Goal: Information Seeking & Learning: Learn about a topic

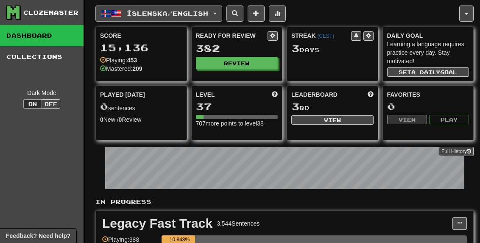
click at [222, 12] on button "Íslenska / English" at bounding box center [158, 14] width 127 height 16
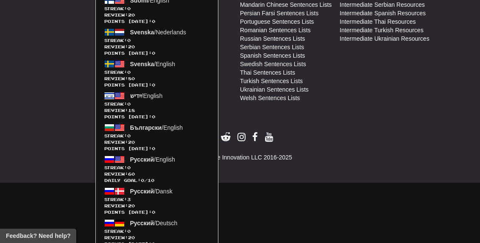
scroll to position [560, 0]
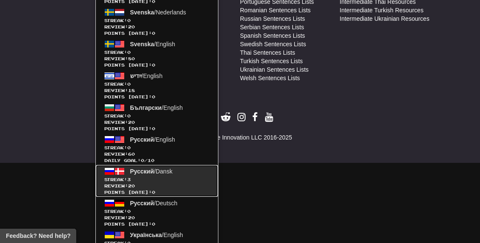
click at [189, 169] on link "Русский / Dansk Streak: 3 Review: 20 Points today: 0" at bounding box center [157, 181] width 122 height 32
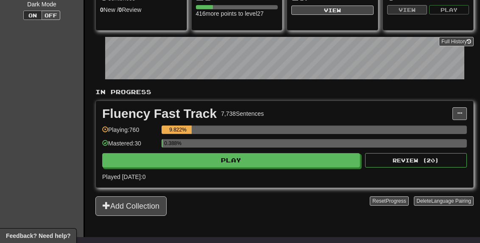
scroll to position [134, 0]
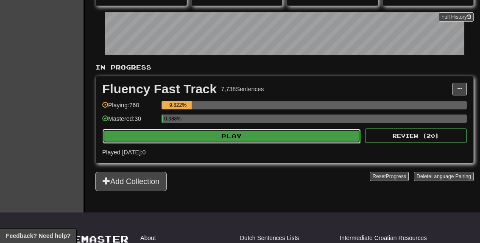
click at [211, 137] on button "Play" at bounding box center [232, 136] width 258 height 14
select select "**"
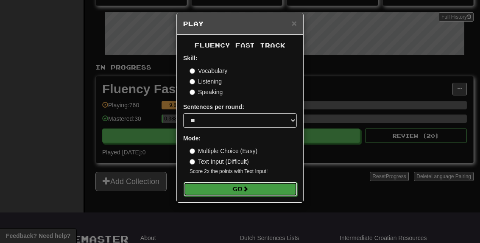
click at [227, 189] on button "Go" at bounding box center [241, 189] width 114 height 14
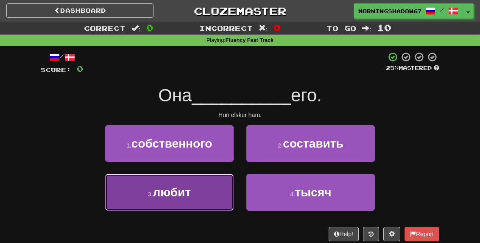
click at [213, 188] on button "3 . любит" at bounding box center [169, 192] width 129 height 37
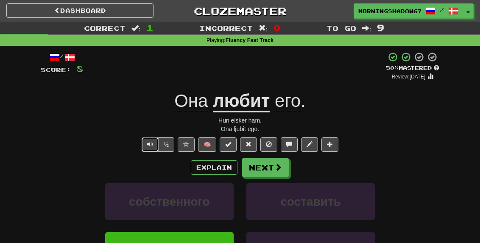
click at [151, 145] on span "Text-to-speech controls" at bounding box center [150, 144] width 6 height 6
click at [275, 167] on span at bounding box center [279, 168] width 8 height 8
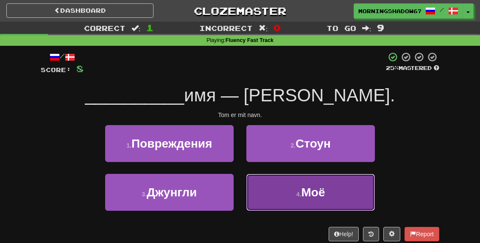
click at [308, 187] on span "Моё" at bounding box center [313, 192] width 24 height 13
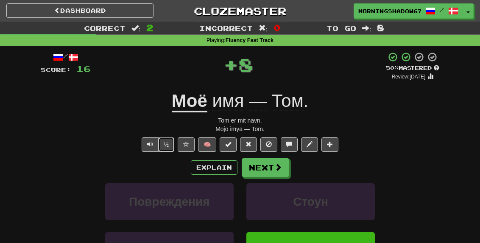
click at [163, 142] on button "½" at bounding box center [166, 144] width 16 height 14
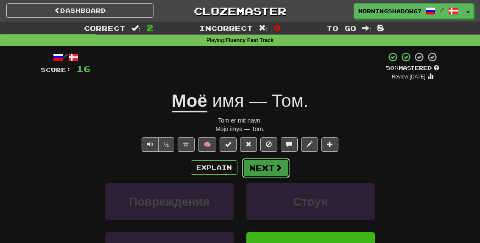
click at [259, 162] on button "Next" at bounding box center [266, 168] width 48 height 20
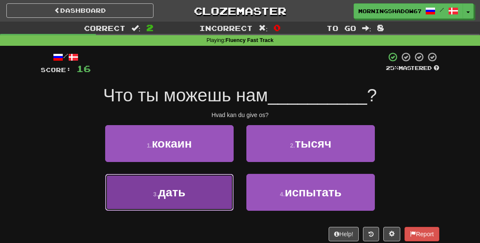
click at [212, 188] on button "3 . дать" at bounding box center [169, 192] width 129 height 37
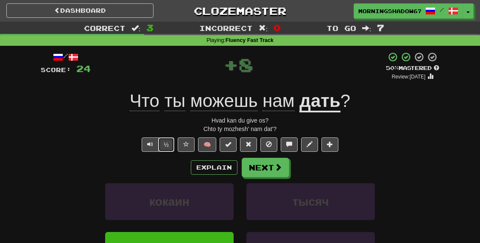
click at [161, 151] on button "½" at bounding box center [166, 144] width 16 height 14
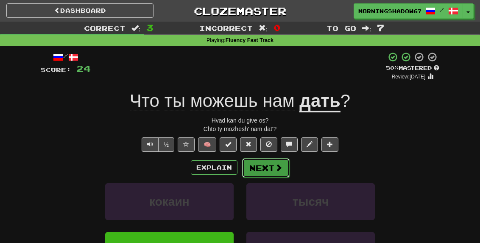
click at [273, 168] on button "Next" at bounding box center [266, 168] width 48 height 20
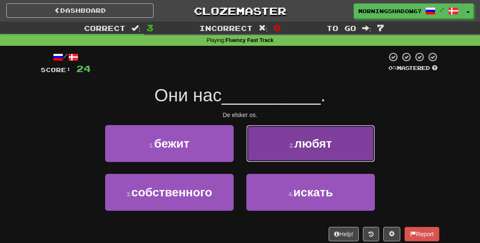
click at [283, 161] on button "2 . любят" at bounding box center [310, 143] width 129 height 37
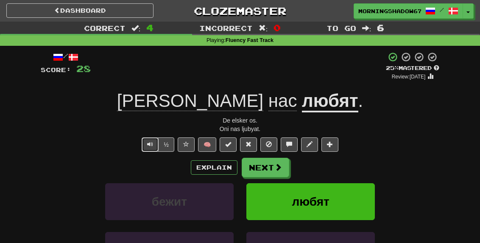
click at [148, 148] on button "Text-to-speech controls" at bounding box center [150, 144] width 17 height 14
click at [244, 144] on button at bounding box center [248, 144] width 17 height 14
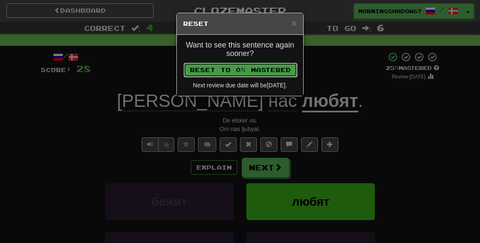
click at [242, 67] on button "Reset to 0% Mastered" at bounding box center [241, 70] width 114 height 14
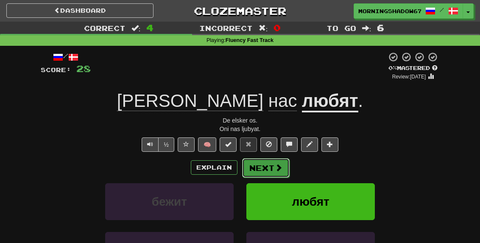
click at [267, 165] on button "Next" at bounding box center [266, 168] width 48 height 20
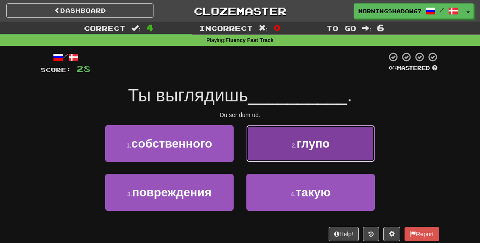
click at [275, 151] on button "2 . глупо" at bounding box center [310, 143] width 129 height 37
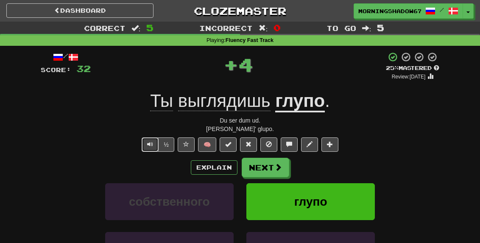
click at [153, 143] on span "Text-to-speech controls" at bounding box center [150, 144] width 6 height 6
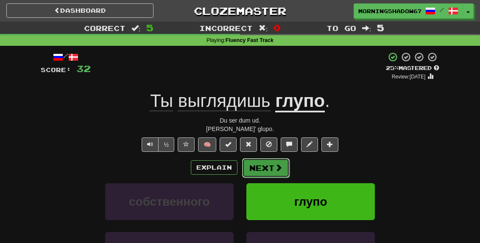
click at [255, 170] on button "Next" at bounding box center [266, 168] width 48 height 20
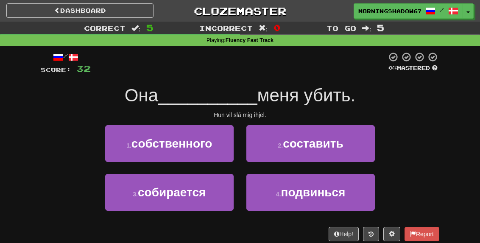
click at [272, 168] on div "2 . составить" at bounding box center [310, 149] width 141 height 49
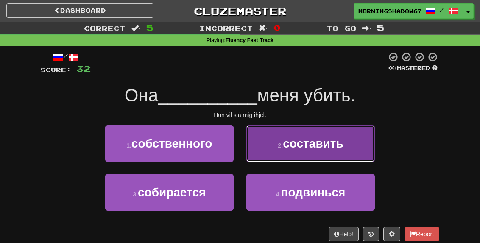
click at [277, 155] on button "2 . составить" at bounding box center [310, 143] width 129 height 37
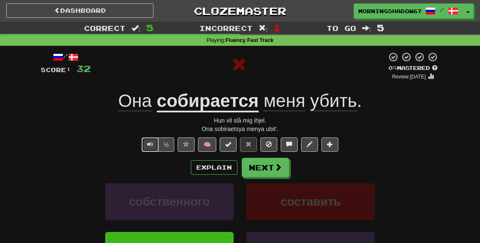
click at [155, 142] on button "Text-to-speech controls" at bounding box center [150, 144] width 17 height 14
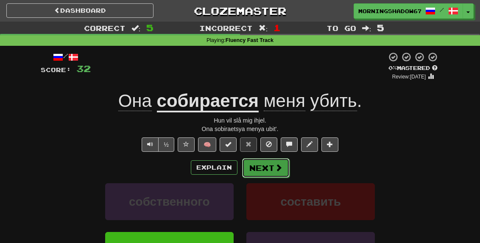
click at [264, 167] on button "Next" at bounding box center [266, 168] width 48 height 20
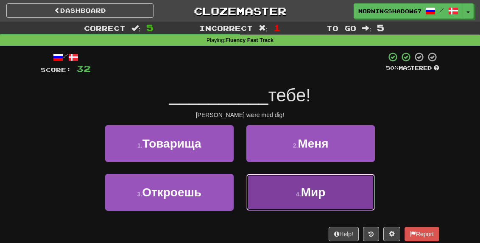
click at [286, 186] on button "4 . Мир" at bounding box center [310, 192] width 129 height 37
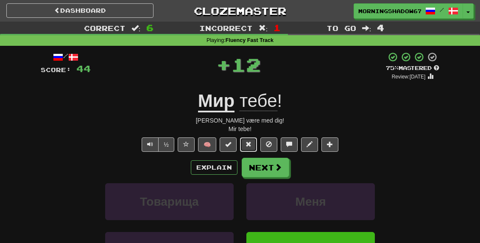
click at [250, 146] on span at bounding box center [249, 144] width 6 height 6
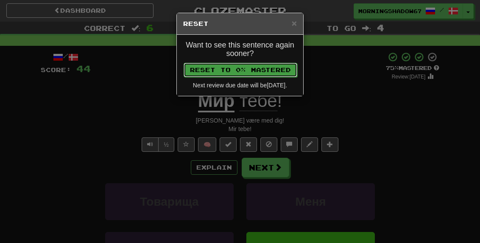
click at [235, 68] on button "Reset to 0% Mastered" at bounding box center [241, 70] width 114 height 14
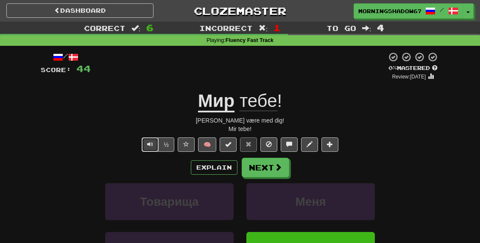
click at [149, 138] on button "Text-to-speech controls" at bounding box center [150, 144] width 17 height 14
click at [163, 141] on button "½" at bounding box center [166, 144] width 16 height 14
click at [256, 165] on button "Next" at bounding box center [266, 168] width 48 height 20
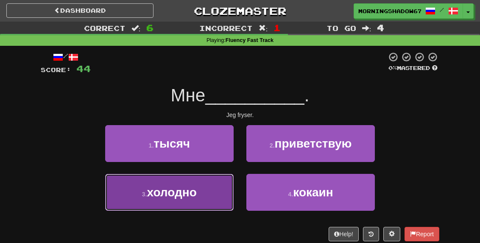
click at [227, 199] on button "3 . холодно" at bounding box center [169, 192] width 129 height 37
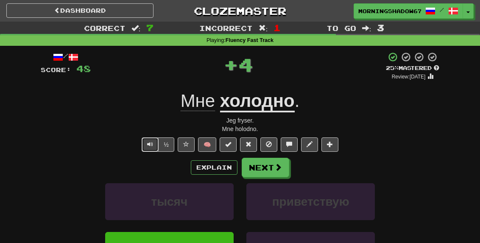
click at [159, 143] on button "Text-to-speech controls" at bounding box center [150, 144] width 17 height 14
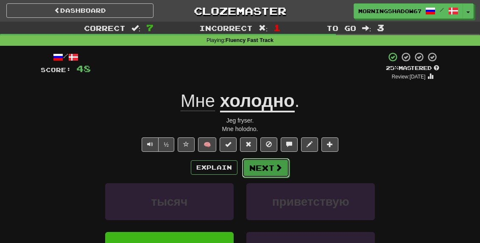
click at [261, 161] on button "Next" at bounding box center [266, 168] width 48 height 20
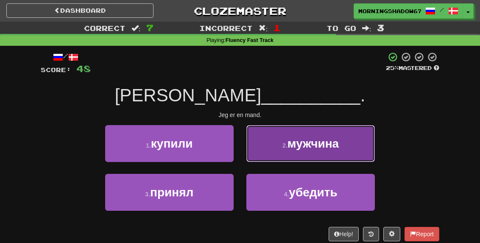
click at [271, 147] on button "2 . мужчина" at bounding box center [310, 143] width 129 height 37
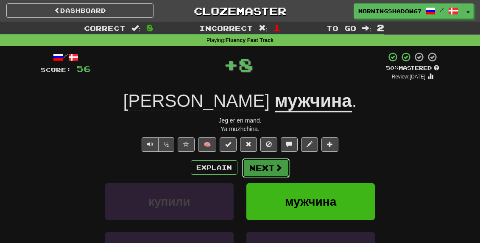
click at [263, 162] on button "Next" at bounding box center [266, 168] width 48 height 20
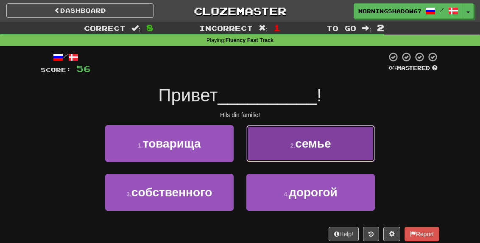
click at [263, 160] on button "2 . семье" at bounding box center [310, 143] width 129 height 37
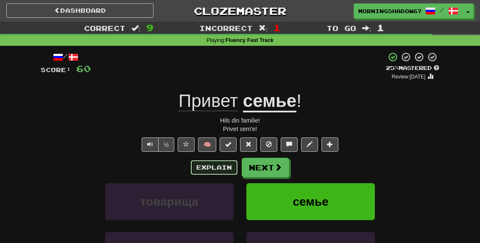
click at [222, 161] on button "Explain" at bounding box center [214, 167] width 47 height 14
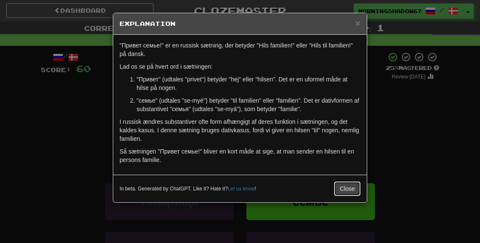
click at [348, 191] on button "Close" at bounding box center [347, 189] width 26 height 14
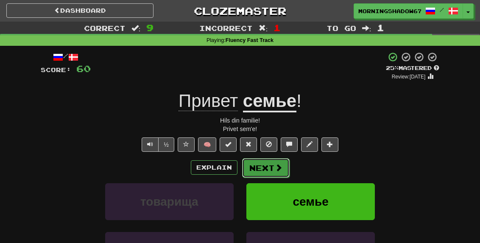
click at [280, 169] on span at bounding box center [279, 168] width 8 height 8
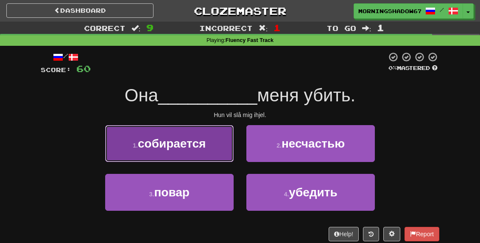
click at [200, 144] on span "собирается" at bounding box center [172, 143] width 68 height 13
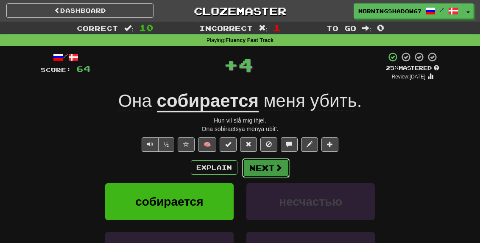
click at [277, 173] on button "Next" at bounding box center [266, 168] width 48 height 20
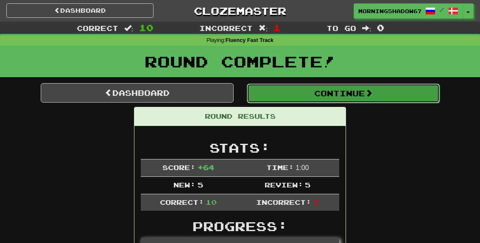
click at [292, 96] on button "Continue" at bounding box center [343, 94] width 193 height 20
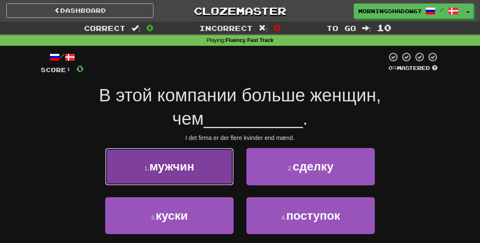
click at [215, 168] on button "1 . мужчин" at bounding box center [169, 166] width 129 height 37
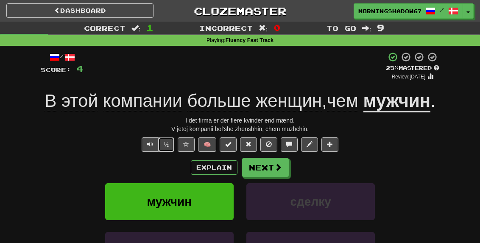
click at [167, 152] on button "½" at bounding box center [166, 144] width 16 height 14
click at [258, 178] on button "Next" at bounding box center [266, 168] width 48 height 20
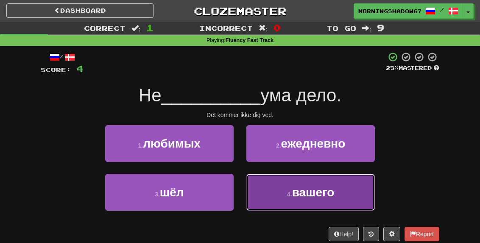
click at [278, 190] on button "4 . вашего" at bounding box center [310, 192] width 129 height 37
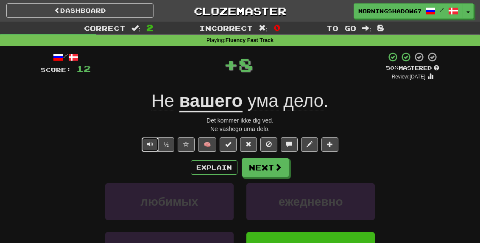
click at [151, 144] on span "Text-to-speech controls" at bounding box center [150, 144] width 6 height 6
click at [246, 143] on span at bounding box center [249, 144] width 6 height 6
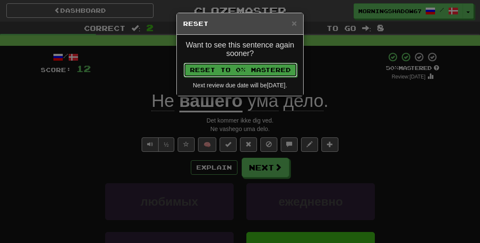
click at [241, 68] on button "Reset to 0% Mastered" at bounding box center [241, 70] width 114 height 14
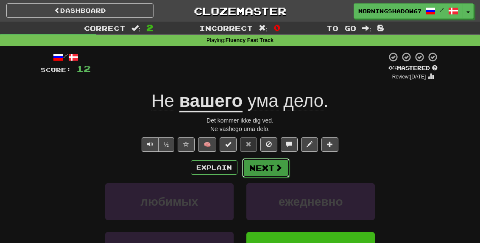
click at [261, 168] on button "Next" at bounding box center [266, 168] width 48 height 20
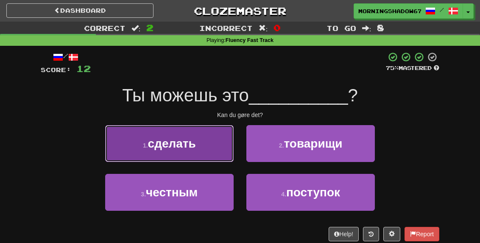
click at [208, 144] on button "1 . сделать" at bounding box center [169, 143] width 129 height 37
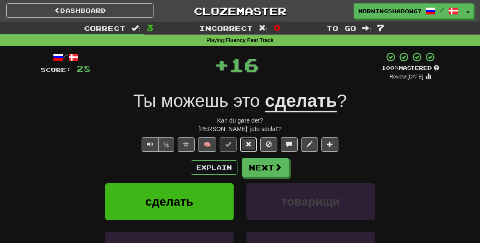
click at [242, 141] on button at bounding box center [248, 144] width 17 height 14
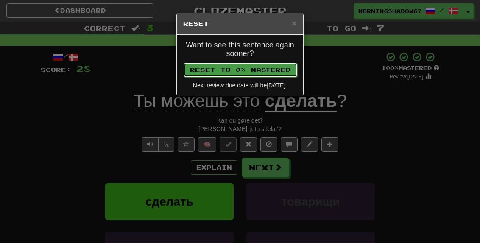
click at [261, 64] on button "Reset to 0% Mastered" at bounding box center [241, 70] width 114 height 14
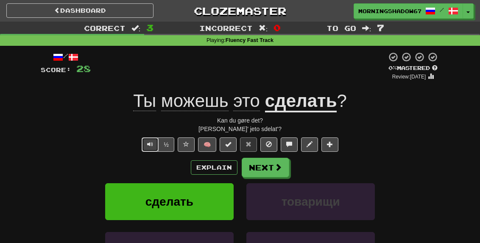
click at [154, 142] on button "Text-to-speech controls" at bounding box center [150, 144] width 17 height 14
click at [244, 162] on button "Next" at bounding box center [266, 168] width 48 height 20
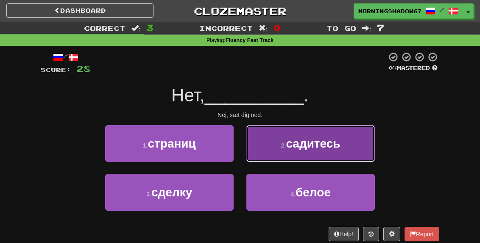
click at [279, 153] on button "2 . садитесь" at bounding box center [310, 143] width 129 height 37
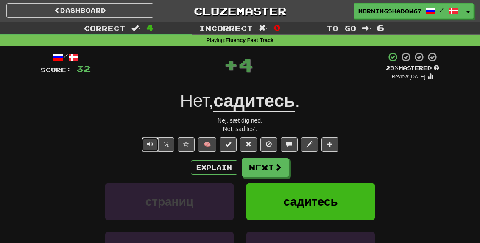
click at [155, 148] on button "Text-to-speech controls" at bounding box center [150, 144] width 17 height 14
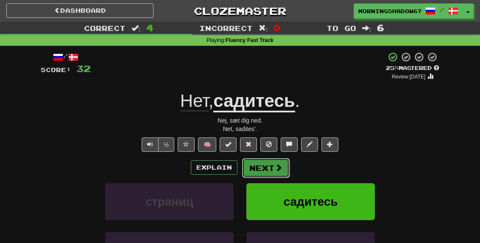
click at [263, 162] on button "Next" at bounding box center [266, 168] width 48 height 20
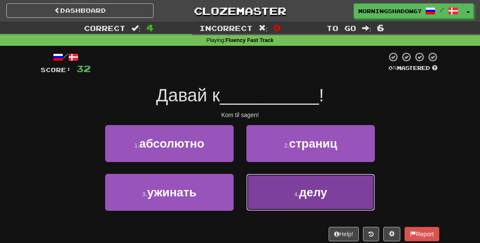
click at [285, 174] on button "4 . делу" at bounding box center [310, 192] width 129 height 37
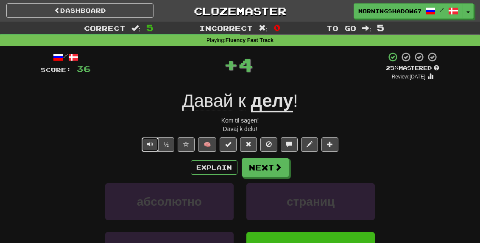
click at [155, 146] on button "Text-to-speech controls" at bounding box center [150, 144] width 17 height 14
click at [169, 145] on button "½" at bounding box center [166, 144] width 16 height 14
click at [246, 145] on span at bounding box center [249, 144] width 6 height 6
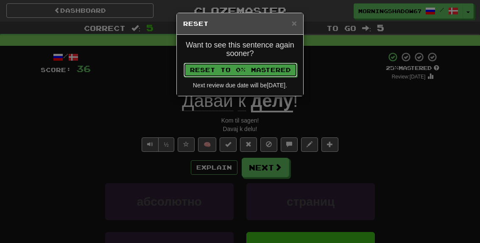
click at [251, 73] on button "Reset to 0% Mastered" at bounding box center [241, 70] width 114 height 14
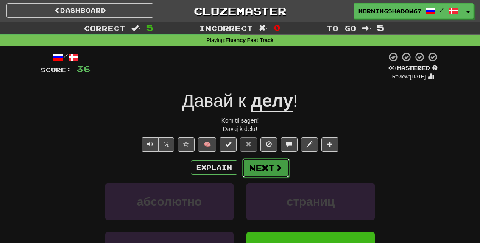
click at [268, 163] on button "Next" at bounding box center [266, 168] width 48 height 20
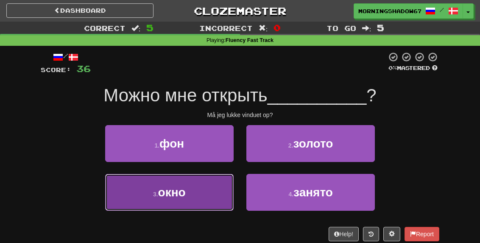
click at [213, 195] on button "3 . окно" at bounding box center [169, 192] width 129 height 37
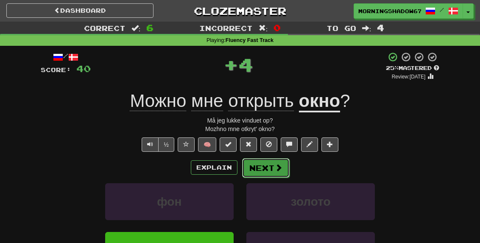
click at [275, 168] on span at bounding box center [279, 168] width 8 height 8
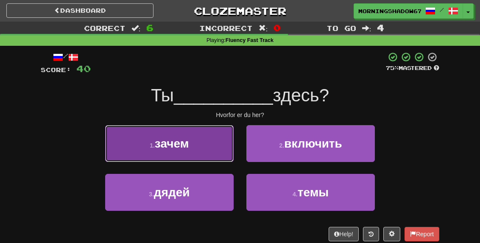
click at [219, 150] on button "1 . зачем" at bounding box center [169, 143] width 129 height 37
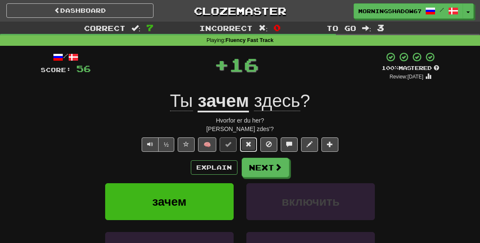
click at [242, 141] on button at bounding box center [248, 144] width 17 height 14
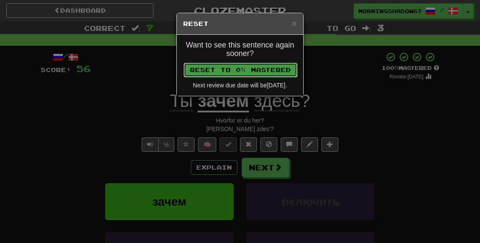
click at [238, 73] on button "Reset to 0% Mastered" at bounding box center [241, 70] width 114 height 14
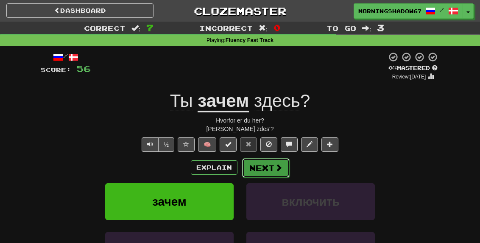
click at [267, 169] on button "Next" at bounding box center [266, 168] width 48 height 20
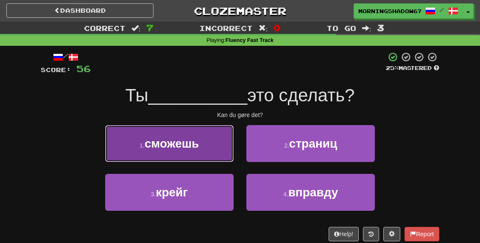
click at [203, 151] on button "1 . сможешь" at bounding box center [169, 143] width 129 height 37
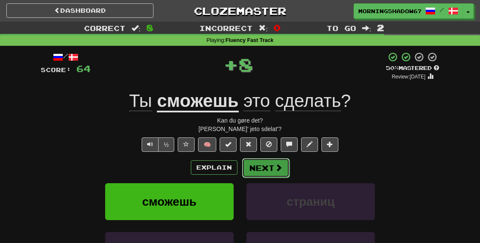
click at [266, 167] on button "Next" at bounding box center [266, 168] width 48 height 20
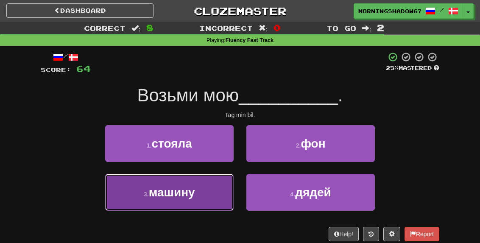
click at [196, 186] on button "3 . машину" at bounding box center [169, 192] width 129 height 37
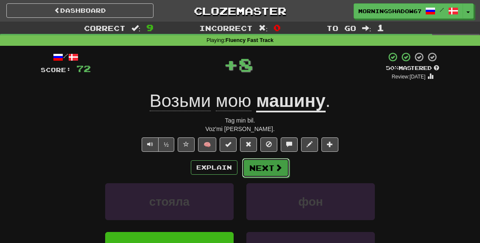
click at [253, 166] on button "Next" at bounding box center [266, 168] width 48 height 20
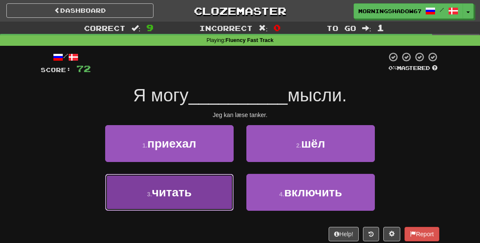
click at [200, 190] on button "3 . читать" at bounding box center [169, 192] width 129 height 37
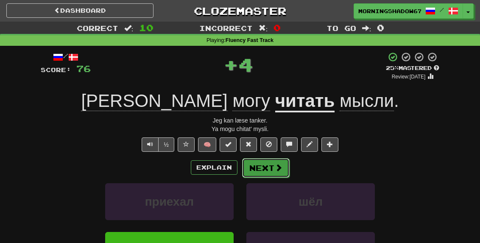
click at [254, 166] on button "Next" at bounding box center [266, 168] width 48 height 20
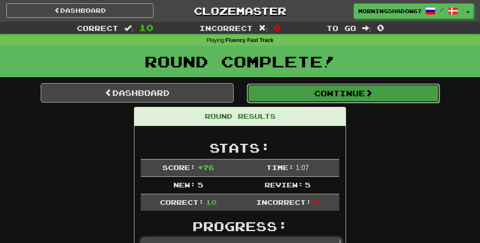
click at [299, 96] on button "Continue" at bounding box center [343, 94] width 193 height 20
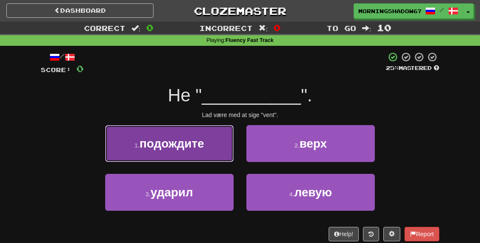
click at [197, 155] on button "1 . подождите" at bounding box center [169, 143] width 129 height 37
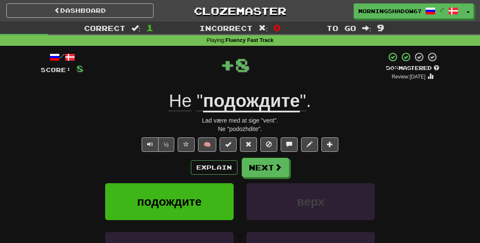
click at [153, 136] on div "/ Score: 8 + 8 50 % Mastered Review: 2025-09-26 Не " подождите " . Lad være med…" at bounding box center [240, 189] width 399 height 274
click at [151, 139] on button "Text-to-speech controls" at bounding box center [150, 144] width 17 height 14
click at [223, 162] on button "Explain" at bounding box center [214, 167] width 47 height 14
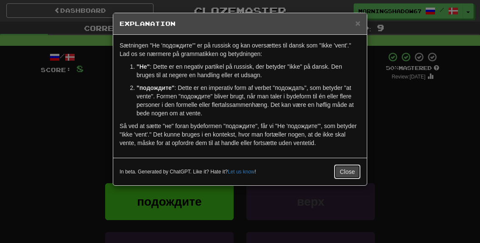
click at [341, 165] on button "Close" at bounding box center [347, 172] width 26 height 14
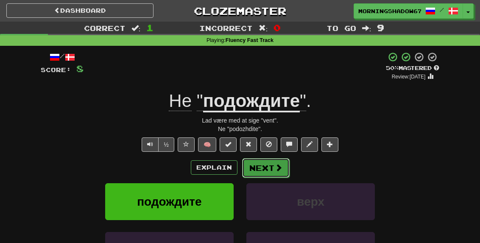
click at [285, 165] on button "Next" at bounding box center [266, 168] width 48 height 20
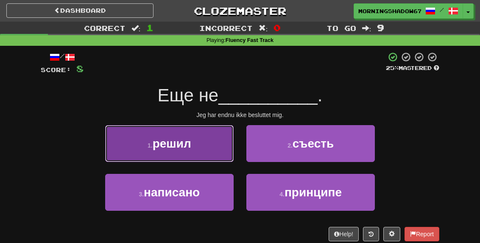
click at [228, 154] on button "1 . решил" at bounding box center [169, 143] width 129 height 37
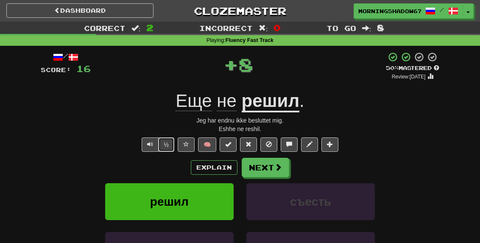
click at [171, 142] on button "½" at bounding box center [166, 144] width 16 height 14
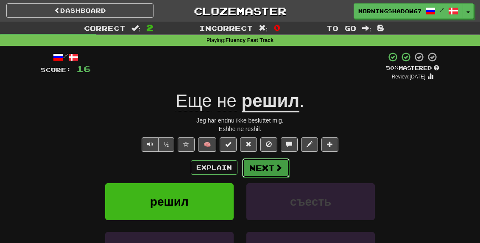
click at [262, 167] on button "Next" at bounding box center [266, 168] width 48 height 20
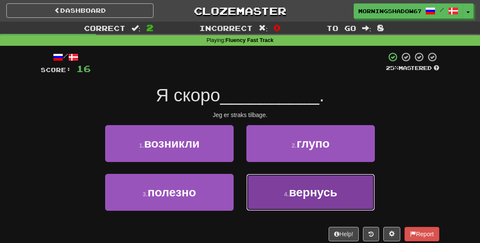
click at [273, 183] on button "4 . вернусь" at bounding box center [310, 192] width 129 height 37
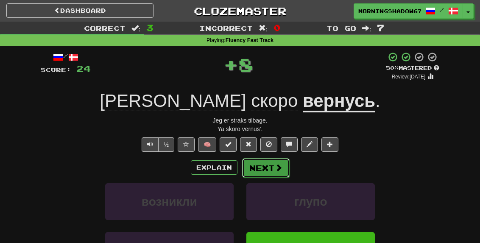
click at [263, 165] on button "Next" at bounding box center [266, 168] width 48 height 20
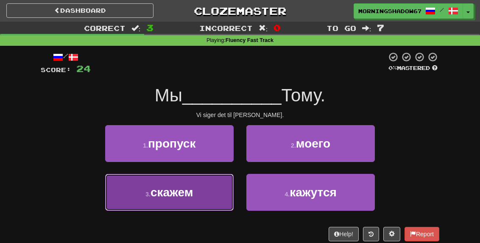
click at [217, 183] on button "3 . скажем" at bounding box center [169, 192] width 129 height 37
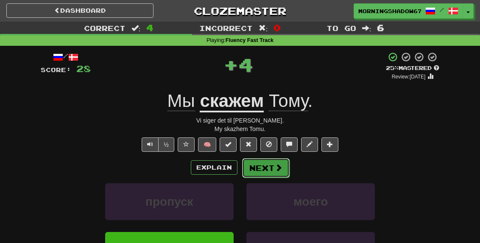
click at [269, 167] on button "Next" at bounding box center [266, 168] width 48 height 20
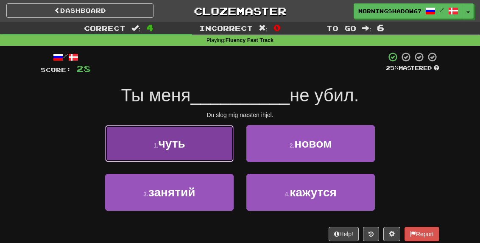
click at [193, 142] on button "1 . чуть" at bounding box center [169, 143] width 129 height 37
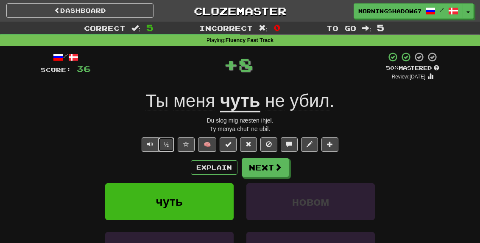
click at [171, 141] on button "½" at bounding box center [166, 144] width 16 height 14
click at [244, 144] on button at bounding box center [248, 144] width 17 height 14
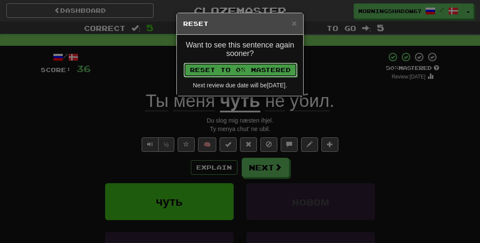
click at [255, 68] on button "Reset to 0% Mastered" at bounding box center [241, 70] width 114 height 14
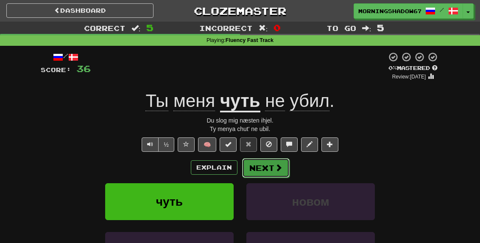
click at [256, 176] on button "Next" at bounding box center [266, 168] width 48 height 20
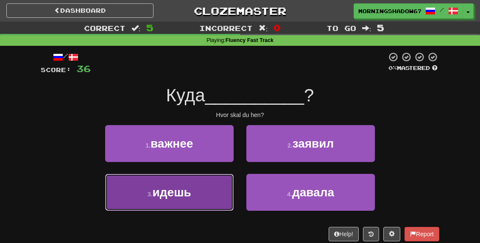
click at [201, 191] on button "3 . идешь" at bounding box center [169, 192] width 129 height 37
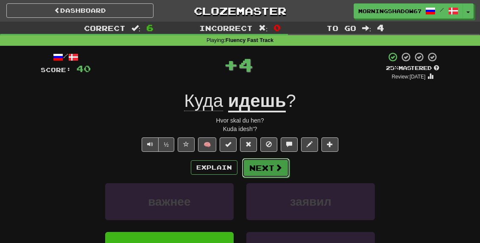
click at [270, 168] on button "Next" at bounding box center [266, 168] width 48 height 20
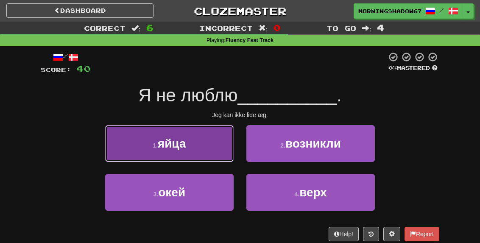
click at [218, 155] on button "1 . яйца" at bounding box center [169, 143] width 129 height 37
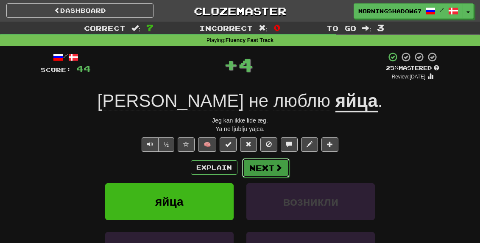
click at [269, 163] on button "Next" at bounding box center [266, 168] width 48 height 20
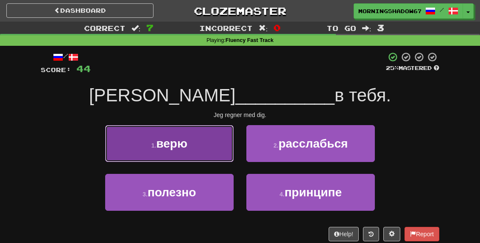
click at [217, 154] on button "1 . верю" at bounding box center [169, 143] width 129 height 37
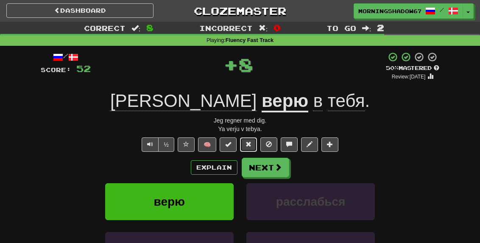
click at [247, 146] on span at bounding box center [249, 144] width 6 height 6
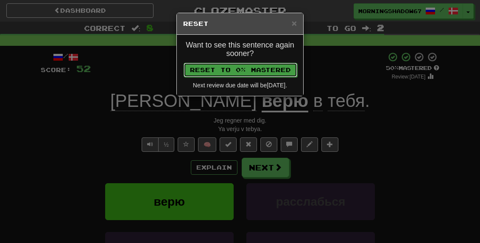
click at [251, 73] on button "Reset to 0% Mastered" at bounding box center [241, 70] width 114 height 14
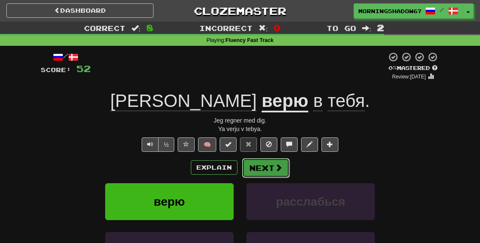
click at [262, 163] on button "Next" at bounding box center [266, 168] width 48 height 20
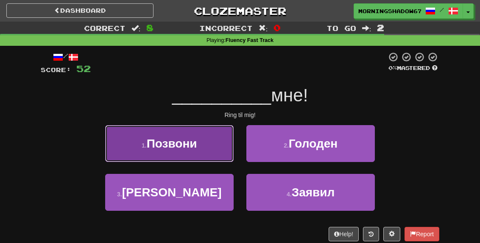
click at [202, 160] on button "1 . Позвони" at bounding box center [169, 143] width 129 height 37
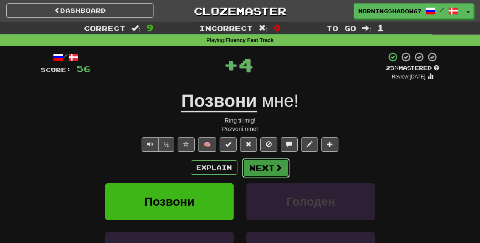
click at [264, 169] on button "Next" at bounding box center [266, 168] width 48 height 20
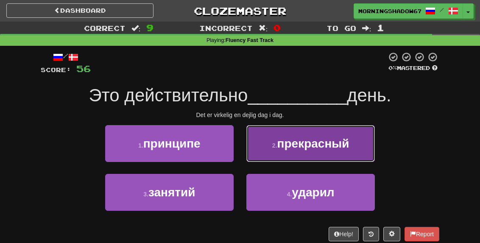
click at [269, 158] on button "2 . прекрасный" at bounding box center [310, 143] width 129 height 37
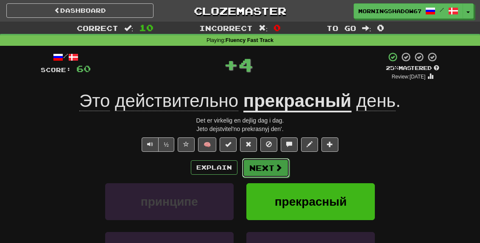
click at [265, 165] on button "Next" at bounding box center [266, 168] width 48 height 20
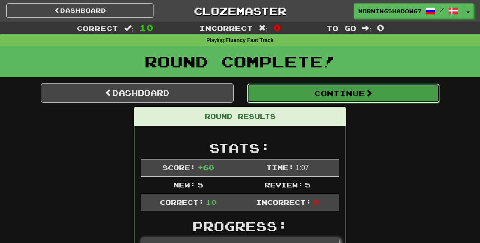
click at [300, 97] on button "Continue" at bounding box center [343, 94] width 193 height 20
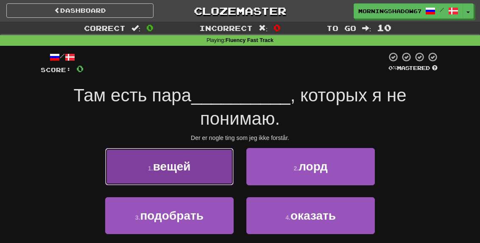
click at [214, 156] on button "1 . вещей" at bounding box center [169, 166] width 129 height 37
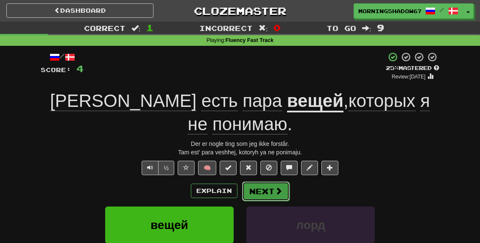
click at [269, 182] on button "Next" at bounding box center [266, 192] width 48 height 20
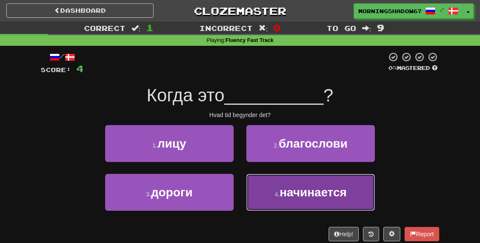
click at [350, 202] on button "4 . начинается" at bounding box center [310, 192] width 129 height 37
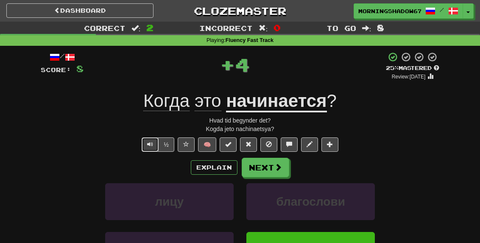
click at [152, 143] on span "Text-to-speech controls" at bounding box center [150, 144] width 6 height 6
click at [248, 141] on span at bounding box center [249, 144] width 6 height 6
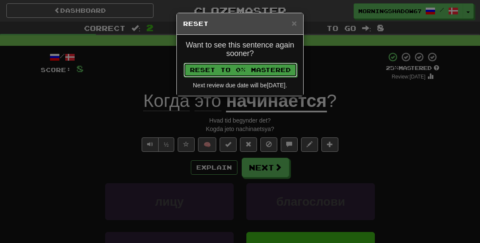
click at [266, 71] on button "Reset to 0% Mastered" at bounding box center [241, 70] width 114 height 14
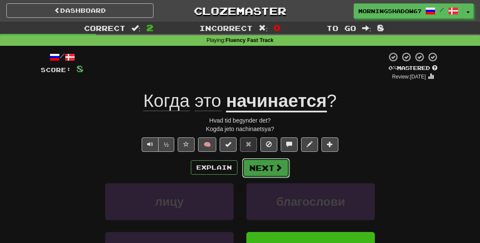
click at [271, 165] on button "Next" at bounding box center [266, 168] width 48 height 20
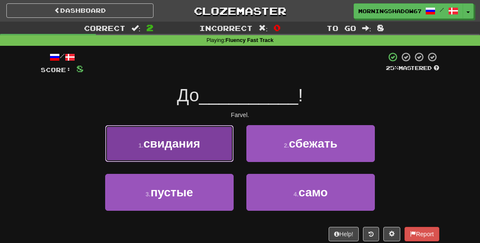
click at [181, 139] on span "свидания" at bounding box center [171, 143] width 57 height 13
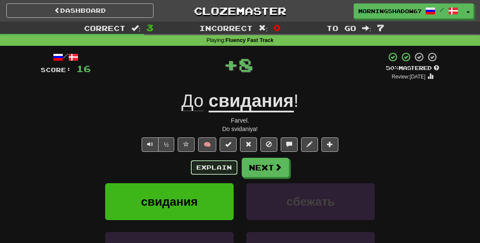
click at [223, 171] on button "Explain" at bounding box center [214, 167] width 47 height 14
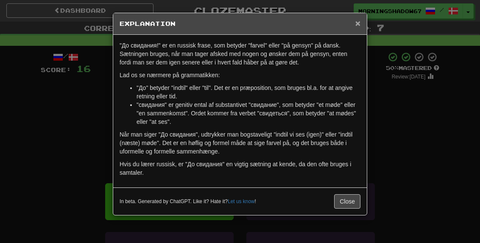
click at [359, 22] on span "×" at bounding box center [357, 23] width 5 height 10
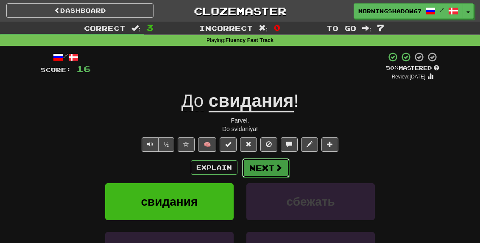
click at [244, 170] on button "Next" at bounding box center [266, 168] width 48 height 20
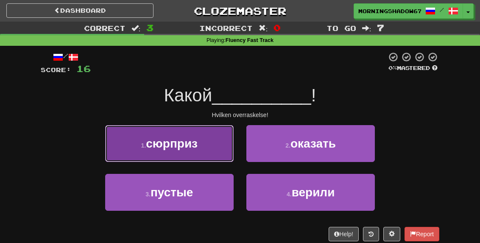
click at [208, 148] on button "1 . сюрприз" at bounding box center [169, 143] width 129 height 37
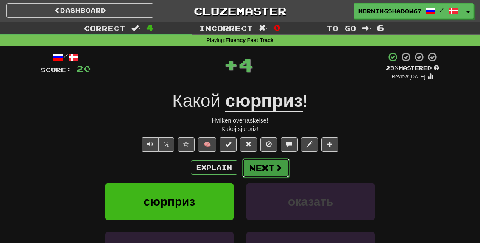
click at [275, 166] on span at bounding box center [279, 168] width 8 height 8
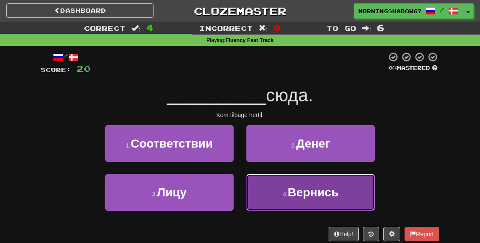
click at [331, 188] on span "Вернись" at bounding box center [313, 192] width 51 height 13
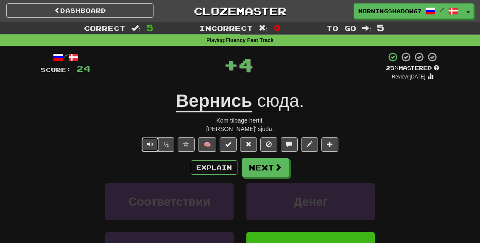
click at [150, 139] on button "Text-to-speech controls" at bounding box center [150, 144] width 17 height 14
click at [269, 179] on div "Explain Next Соответствии Денег Лицу Вернись Learn more: Соответствии Денег Лиц…" at bounding box center [240, 226] width 399 height 136
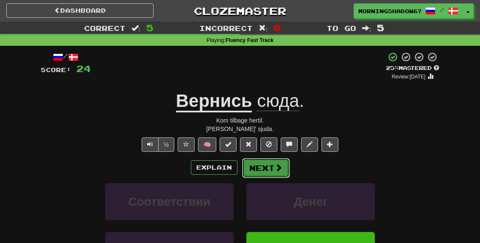
click at [271, 168] on button "Next" at bounding box center [266, 168] width 48 height 20
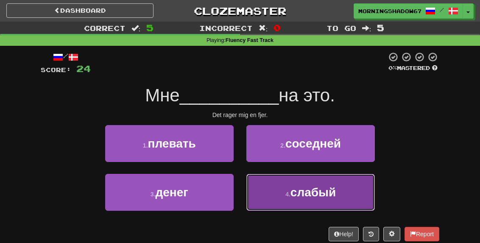
click at [286, 179] on button "4 . слабый" at bounding box center [310, 192] width 129 height 37
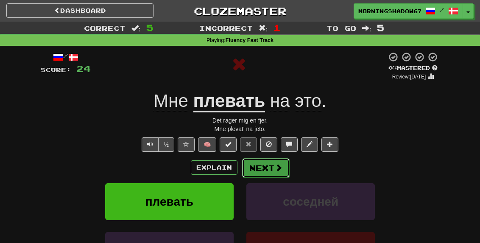
click at [268, 164] on button "Next" at bounding box center [266, 168] width 48 height 20
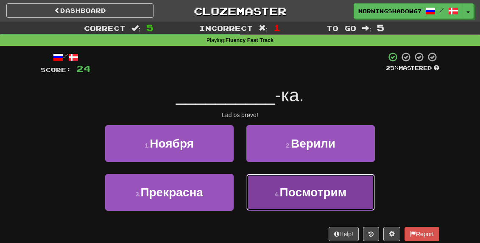
click at [300, 183] on button "4 . Посмотрим" at bounding box center [310, 192] width 129 height 37
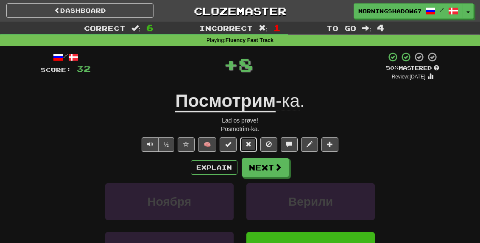
click at [250, 145] on span at bounding box center [249, 144] width 6 height 6
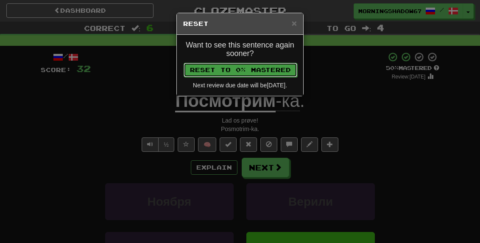
click at [245, 71] on button "Reset to 0% Mastered" at bounding box center [241, 70] width 114 height 14
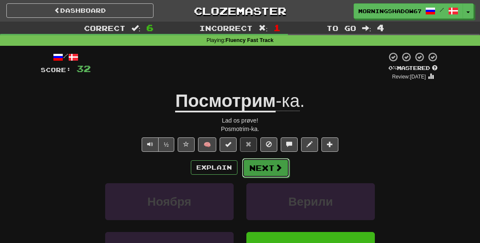
click at [280, 169] on span at bounding box center [279, 168] width 8 height 8
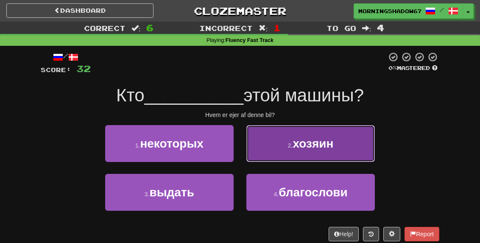
click at [294, 141] on span "хозяин" at bounding box center [313, 143] width 41 height 13
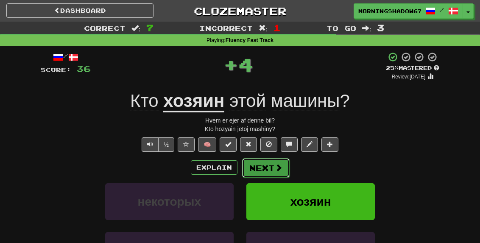
click at [266, 171] on button "Next" at bounding box center [266, 168] width 48 height 20
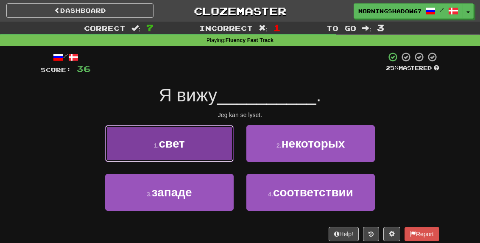
click at [212, 152] on button "1 . свет" at bounding box center [169, 143] width 129 height 37
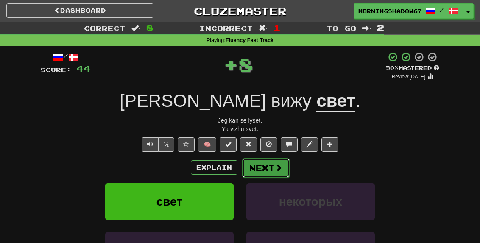
click at [255, 159] on button "Next" at bounding box center [266, 168] width 48 height 20
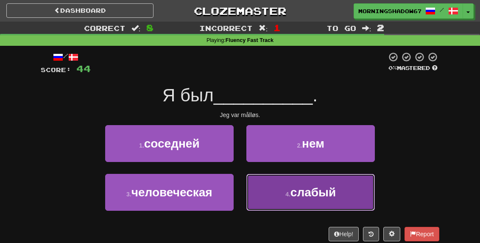
click at [278, 181] on button "4 . слабый" at bounding box center [310, 192] width 129 height 37
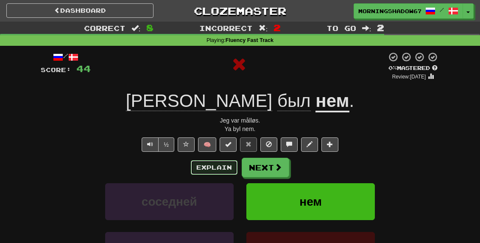
click at [215, 167] on button "Explain" at bounding box center [214, 167] width 47 height 14
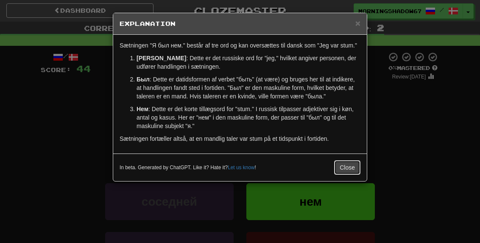
click at [350, 164] on button "Close" at bounding box center [347, 167] width 26 height 14
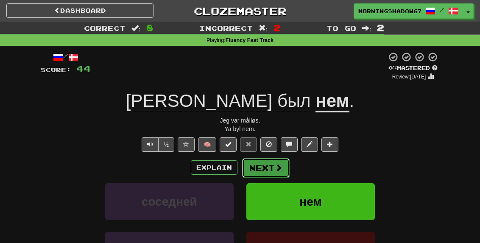
click at [273, 177] on button "Next" at bounding box center [266, 168] width 48 height 20
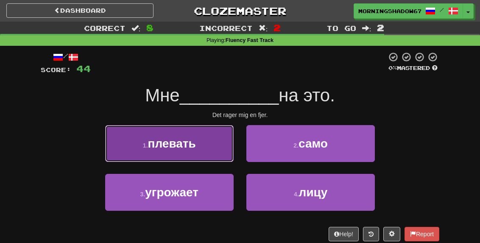
click at [200, 153] on button "1 . плевать" at bounding box center [169, 143] width 129 height 37
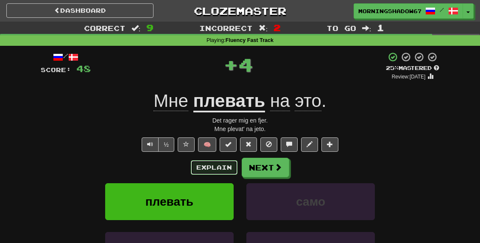
click at [215, 171] on button "Explain" at bounding box center [214, 167] width 47 height 14
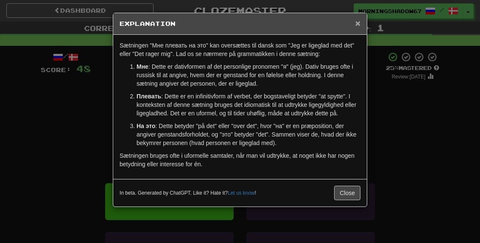
click at [360, 23] on span "×" at bounding box center [357, 23] width 5 height 10
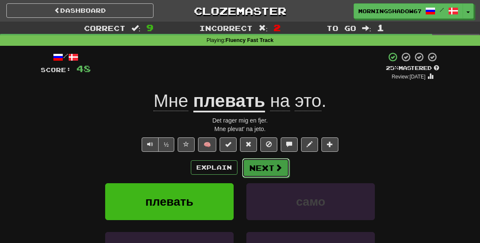
click at [252, 169] on button "Next" at bounding box center [266, 168] width 48 height 20
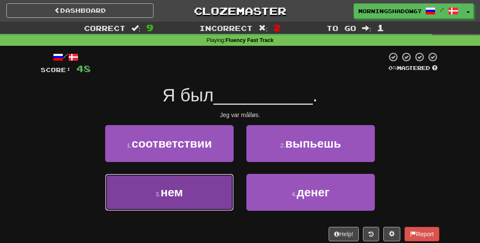
click at [193, 198] on button "3 . нем" at bounding box center [169, 192] width 129 height 37
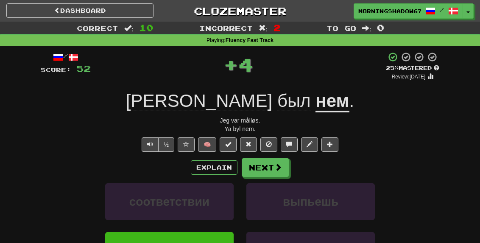
click at [238, 165] on div "Explain Next" at bounding box center [240, 168] width 399 height 20
click at [247, 164] on button "Next" at bounding box center [266, 168] width 48 height 20
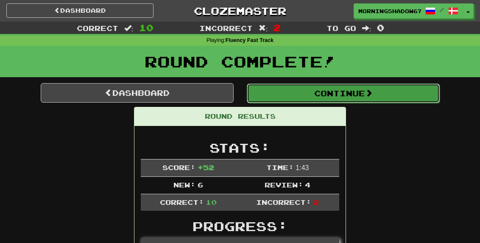
click at [308, 97] on button "Continue" at bounding box center [343, 94] width 193 height 20
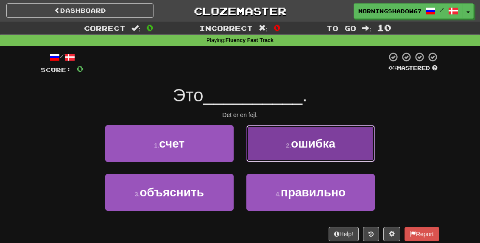
click at [289, 137] on button "2 . ошибка" at bounding box center [310, 143] width 129 height 37
